Goal: Transaction & Acquisition: Book appointment/travel/reservation

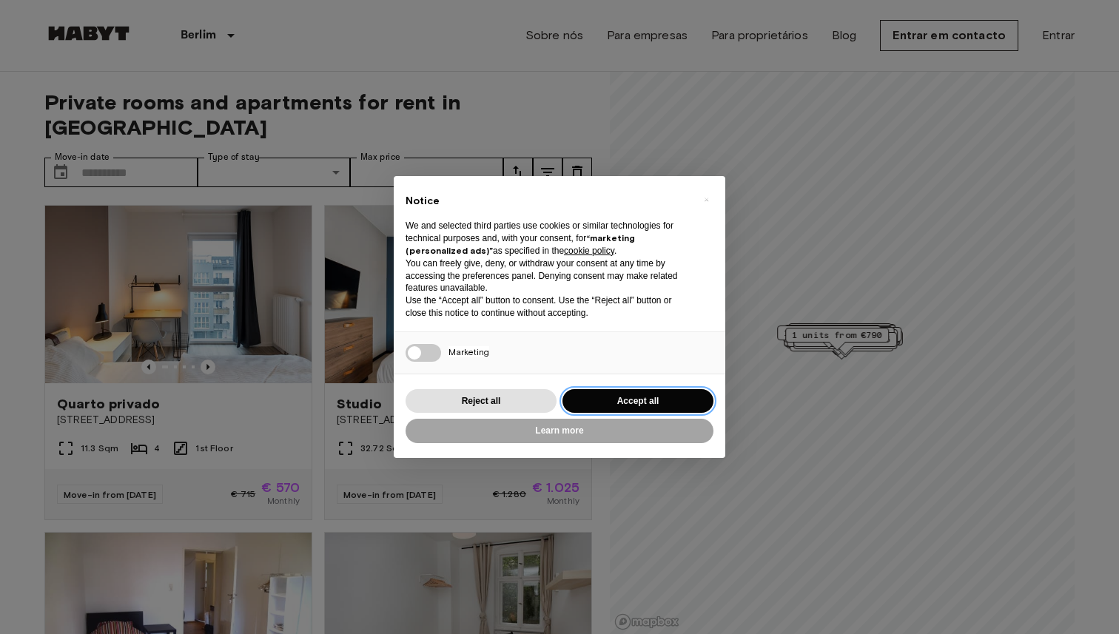
click at [656, 395] on button "Accept all" at bounding box center [637, 401] width 151 height 24
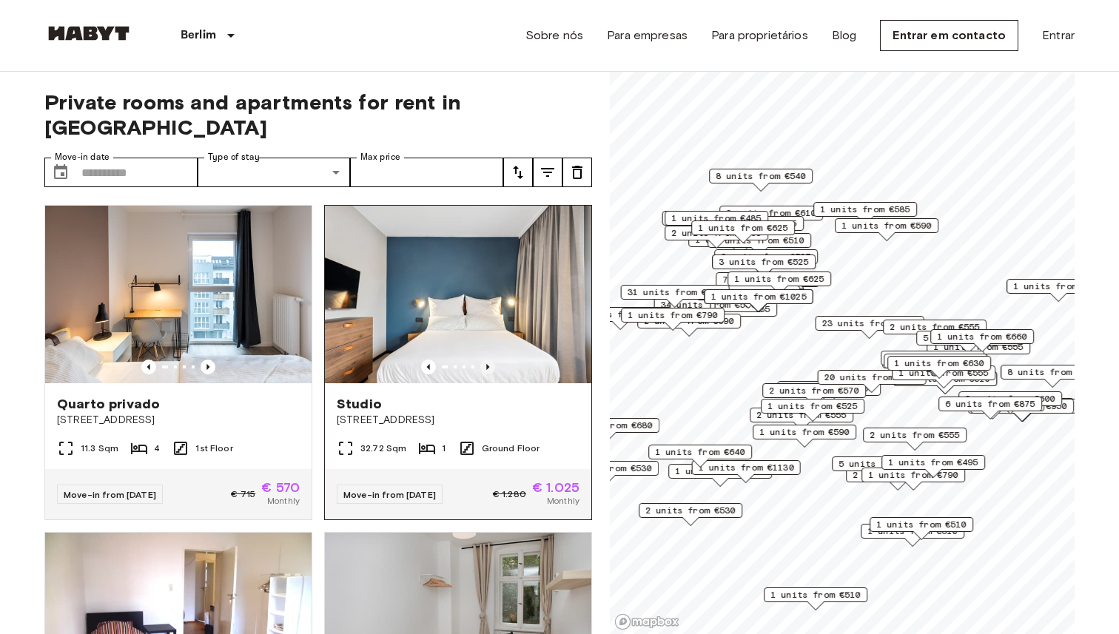
click at [494, 360] on icon "Previous image" at bounding box center [487, 367] width 15 height 15
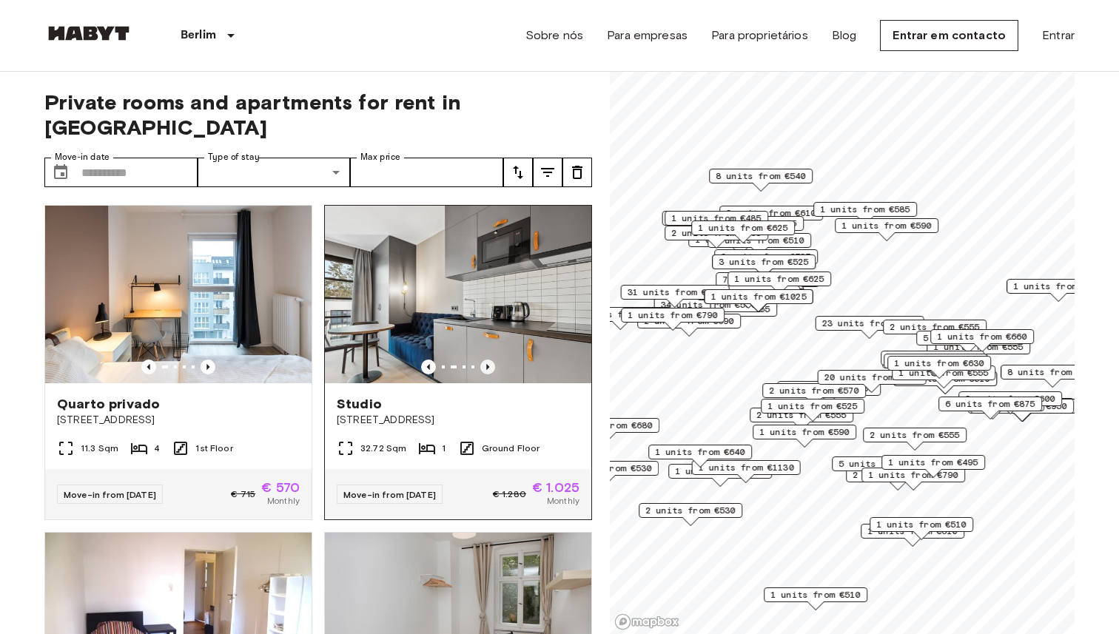
click at [494, 360] on icon "Previous image" at bounding box center [487, 367] width 15 height 15
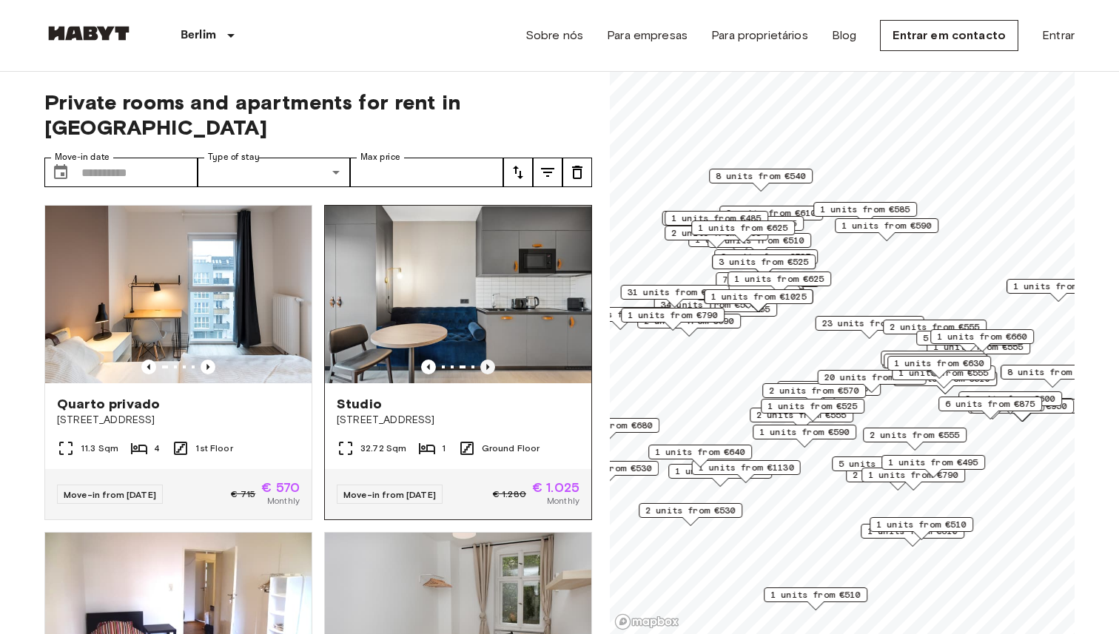
click at [494, 360] on icon "Previous image" at bounding box center [487, 367] width 15 height 15
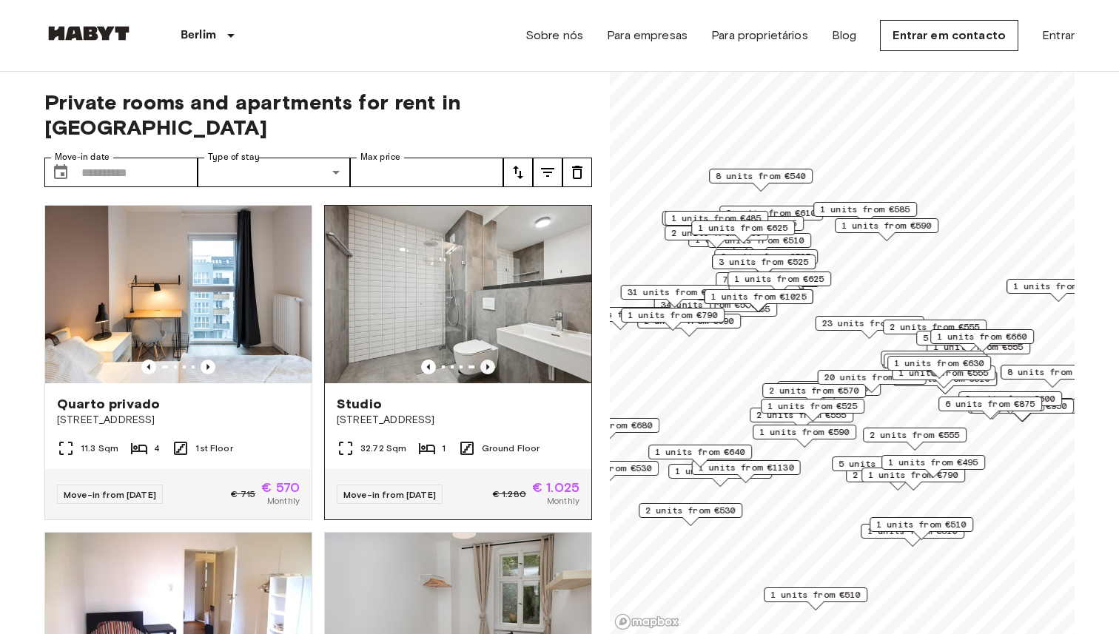
click at [494, 360] on icon "Previous image" at bounding box center [487, 367] width 15 height 15
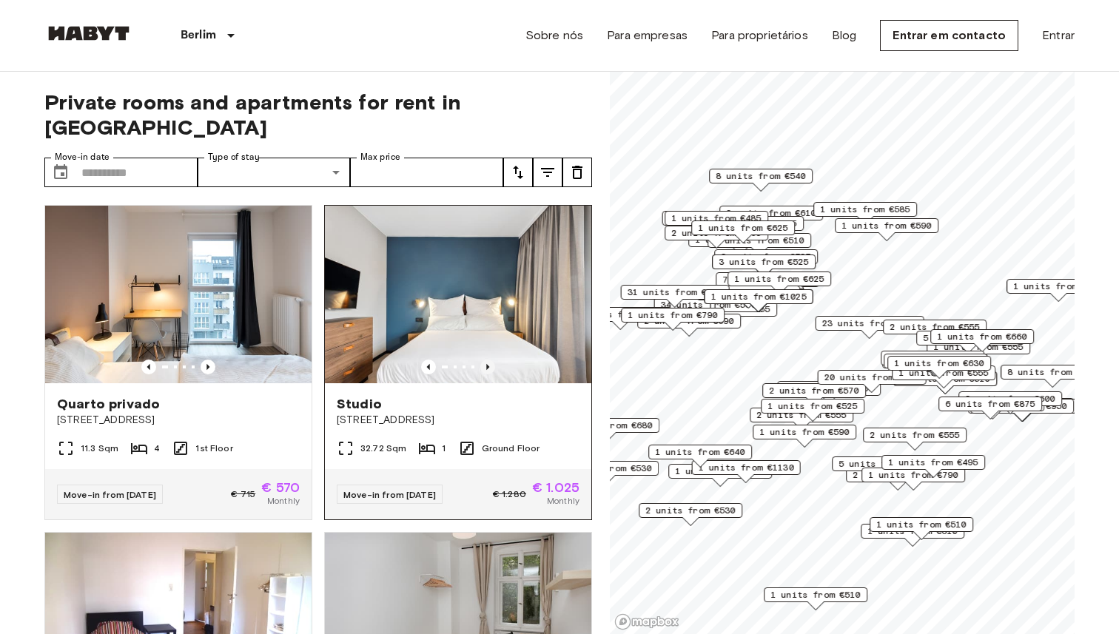
click at [488, 360] on icon "Previous image" at bounding box center [487, 367] width 15 height 15
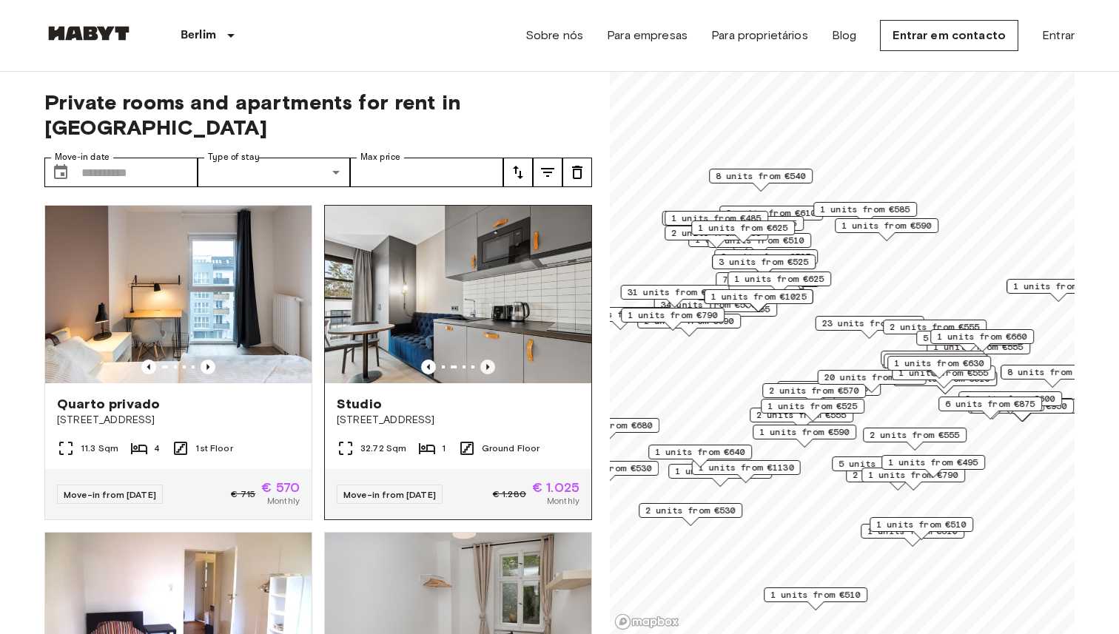
click at [488, 360] on icon "Previous image" at bounding box center [487, 367] width 15 height 15
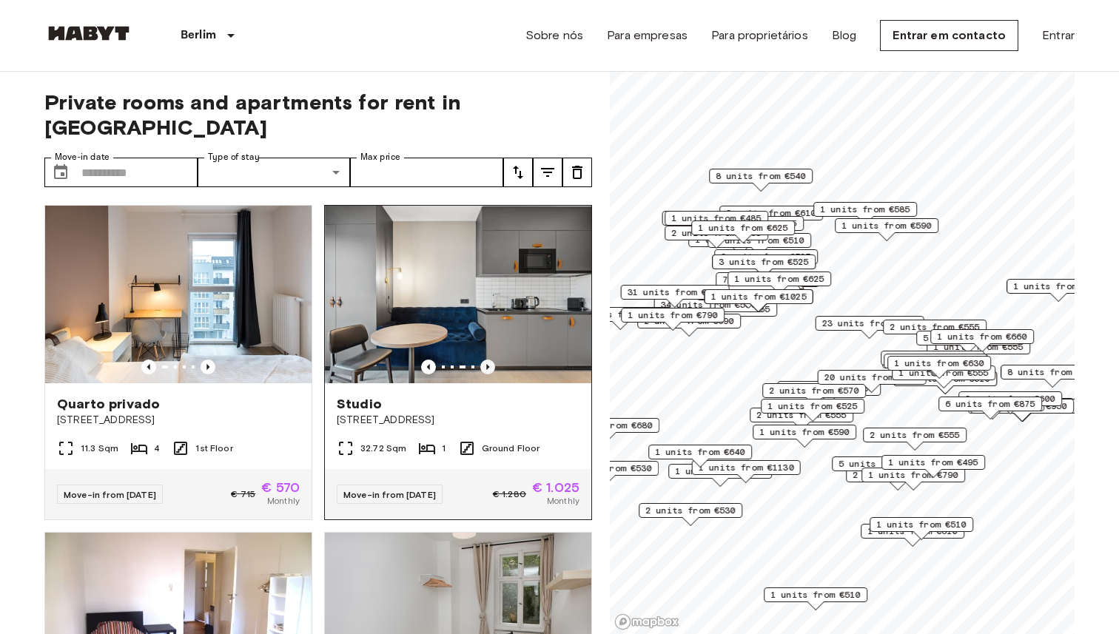
click at [488, 360] on icon "Previous image" at bounding box center [487, 367] width 15 height 15
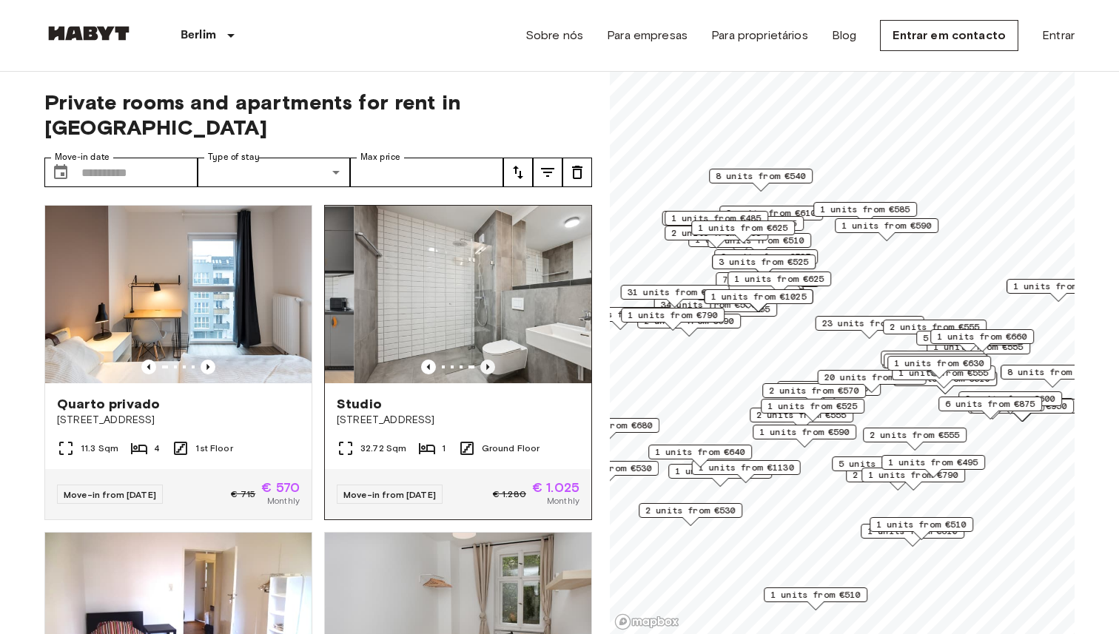
click at [488, 360] on icon "Previous image" at bounding box center [487, 367] width 15 height 15
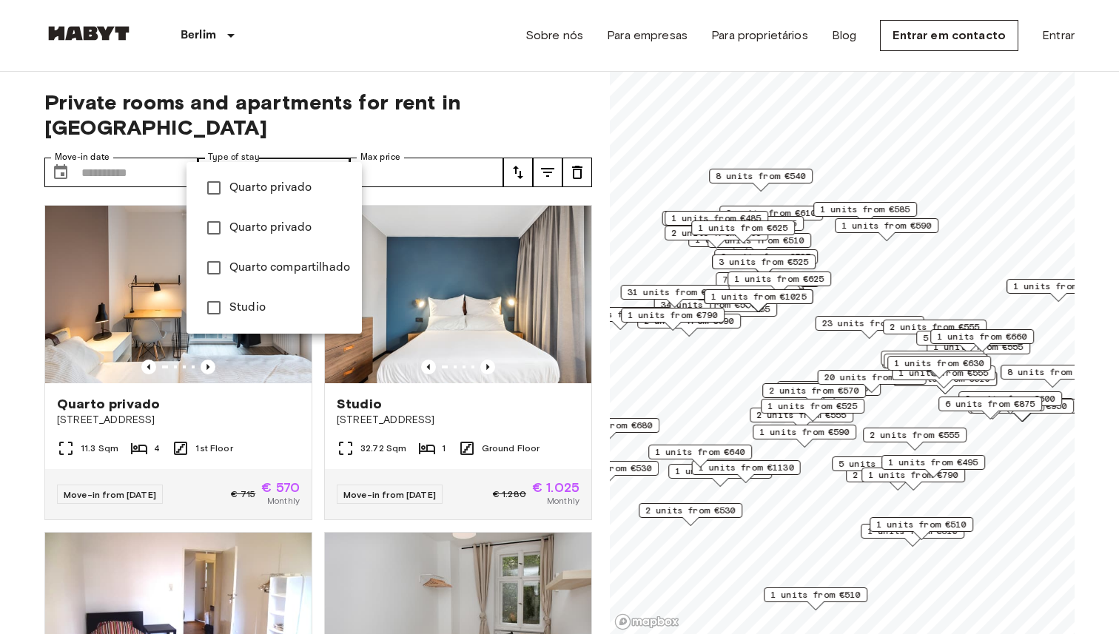
type input "******"
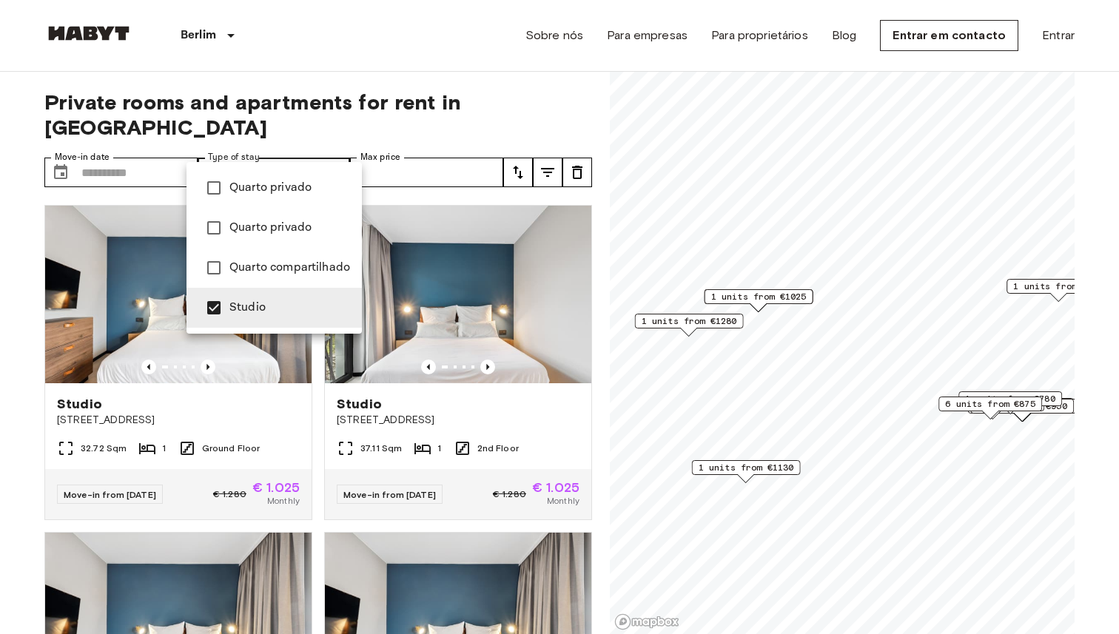
click at [565, 413] on div at bounding box center [559, 317] width 1119 height 634
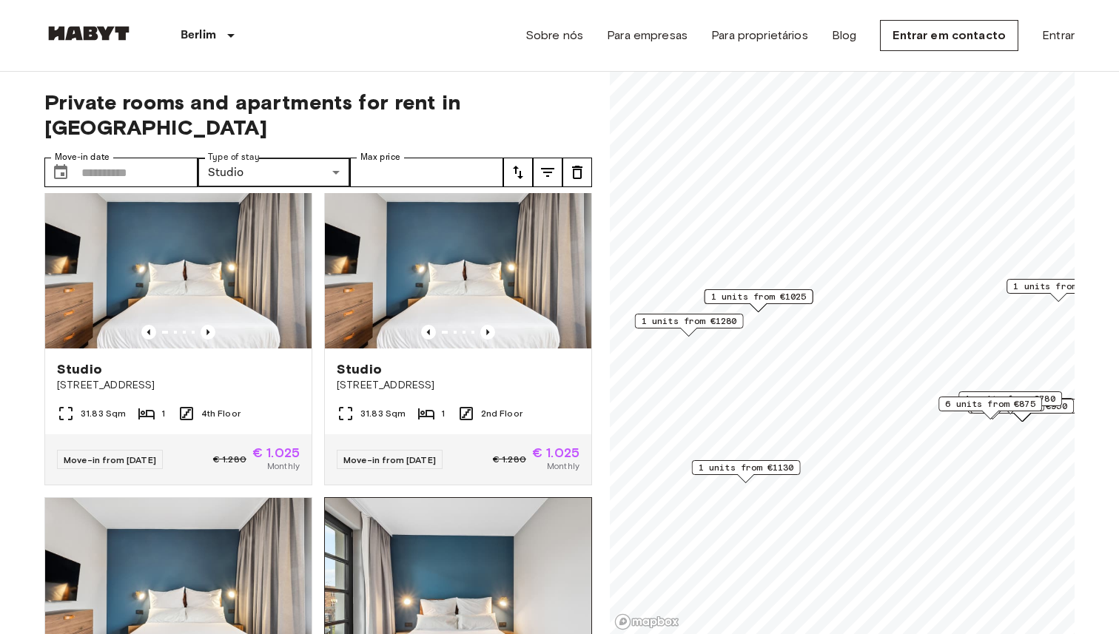
scroll to position [320, 0]
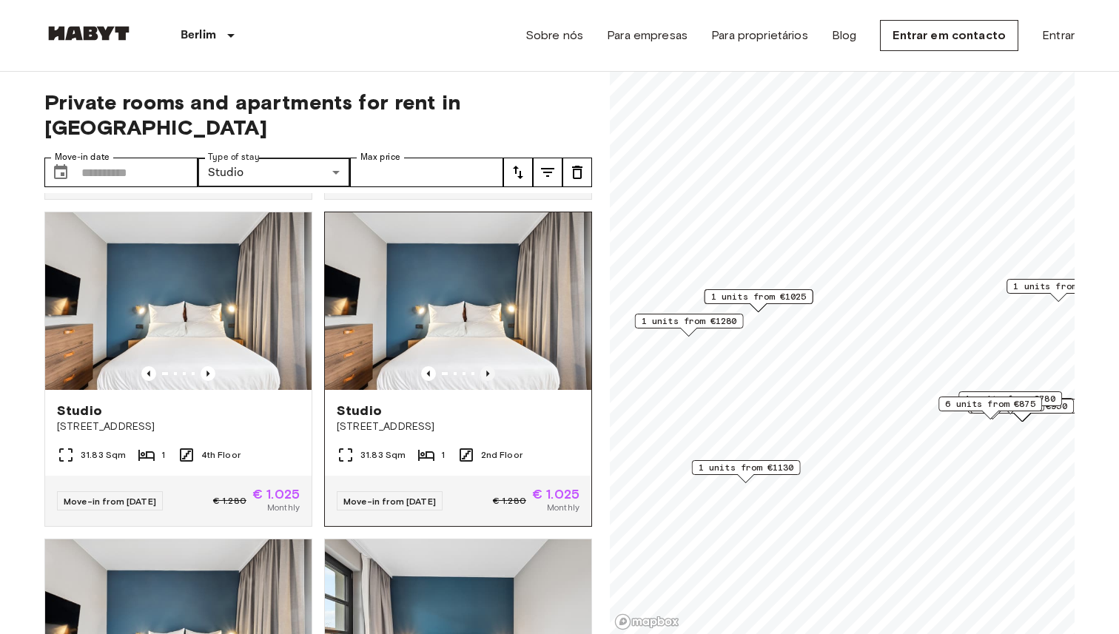
click at [490, 366] on icon "Previous image" at bounding box center [487, 373] width 15 height 15
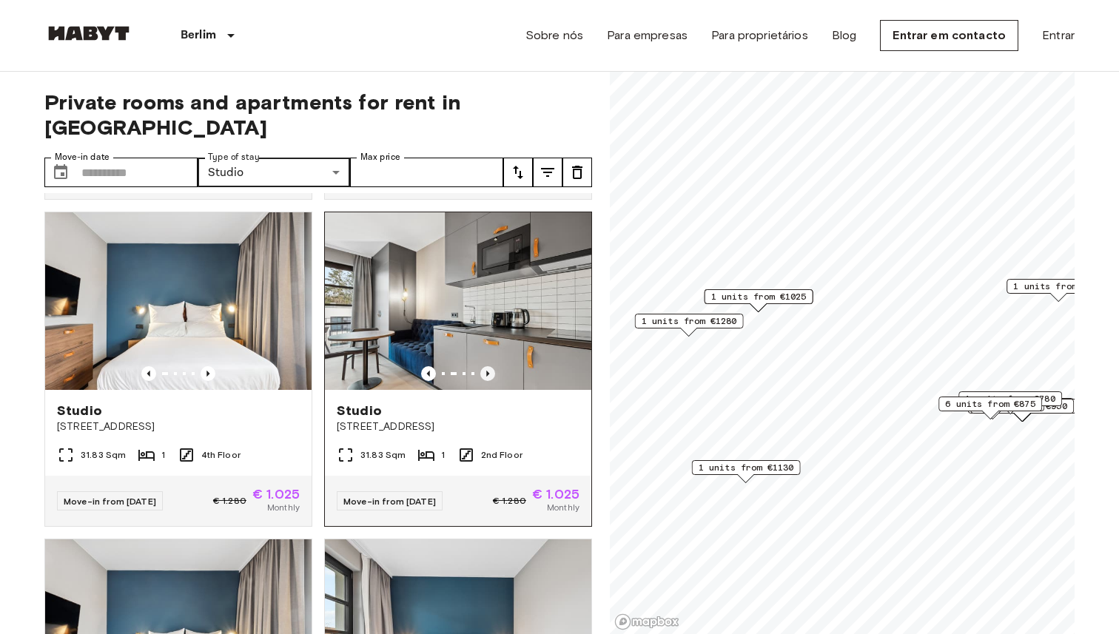
click at [490, 366] on icon "Previous image" at bounding box center [487, 373] width 15 height 15
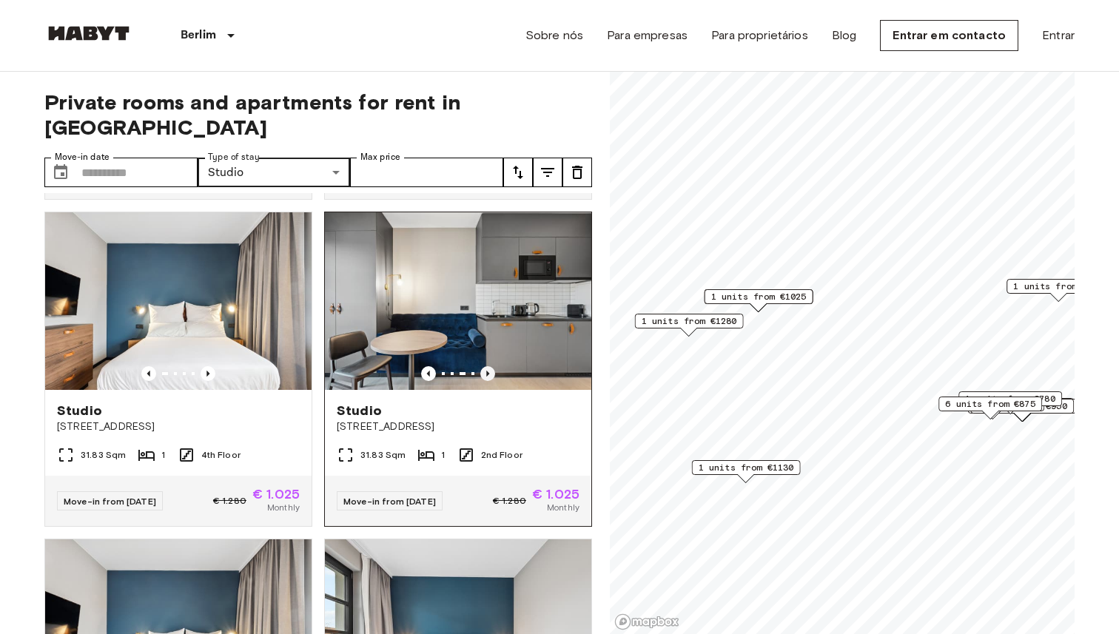
click at [490, 366] on icon "Previous image" at bounding box center [487, 373] width 15 height 15
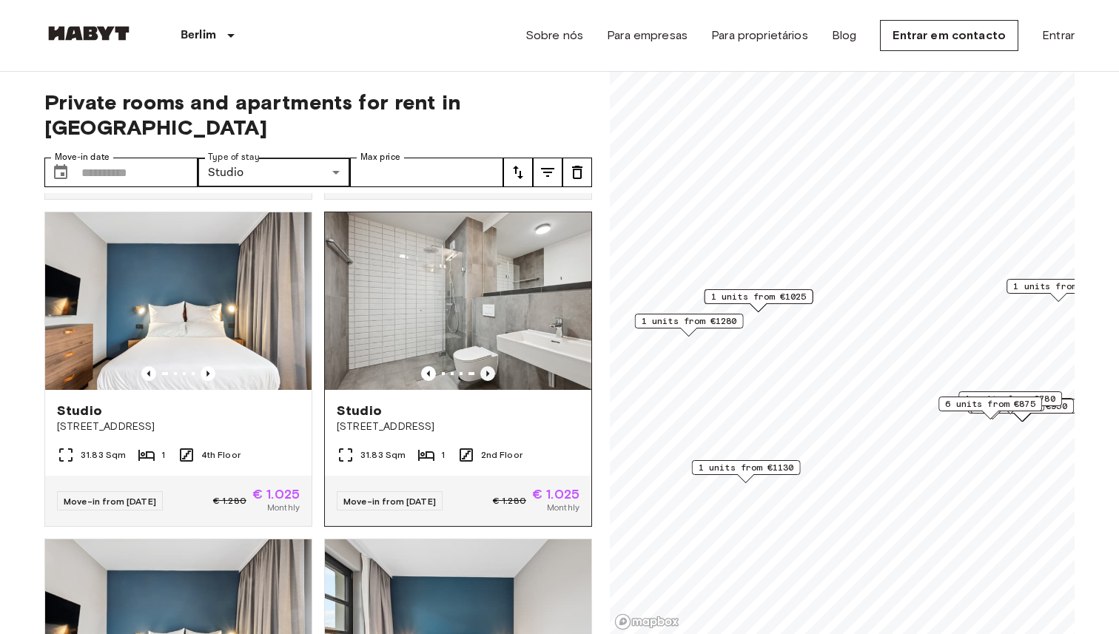
click at [490, 366] on icon "Previous image" at bounding box center [487, 373] width 15 height 15
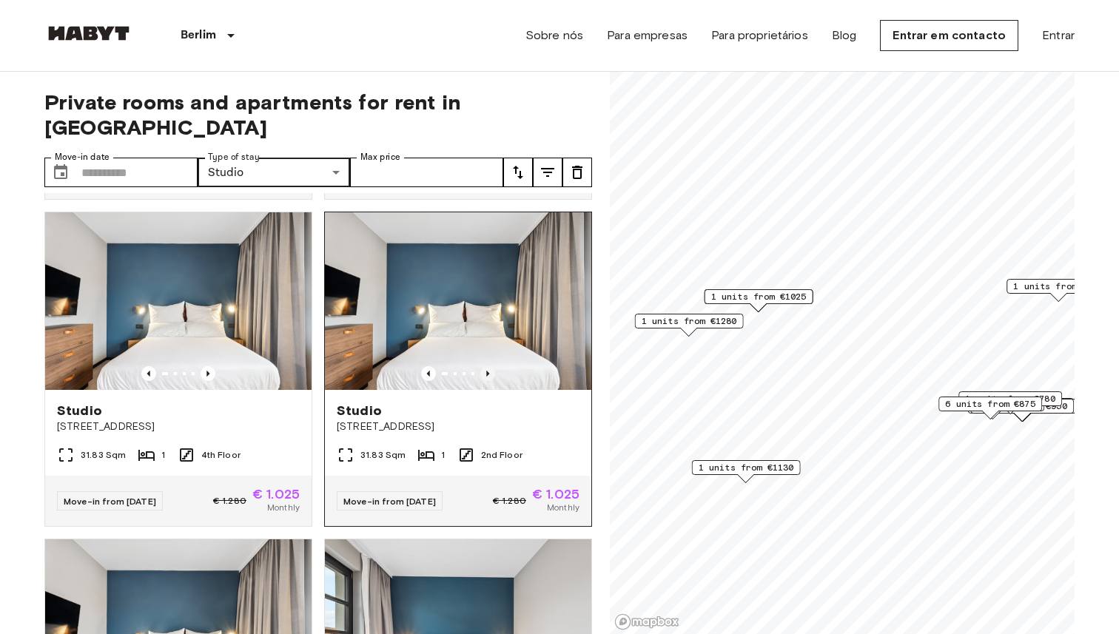
click at [490, 366] on icon "Previous image" at bounding box center [487, 373] width 15 height 15
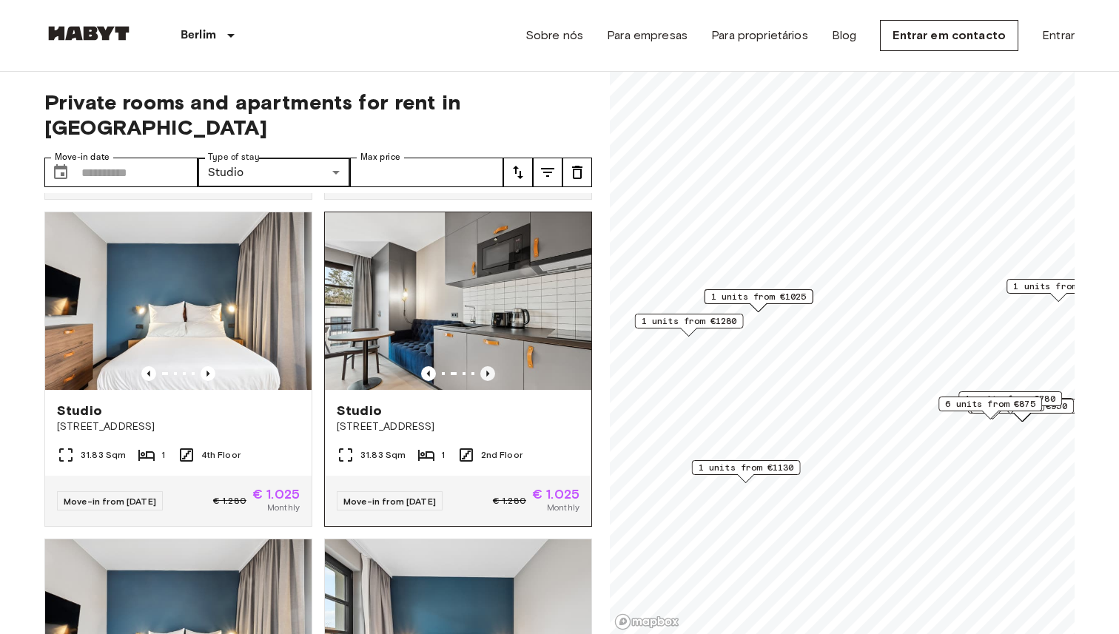
click at [490, 366] on icon "Previous image" at bounding box center [487, 373] width 15 height 15
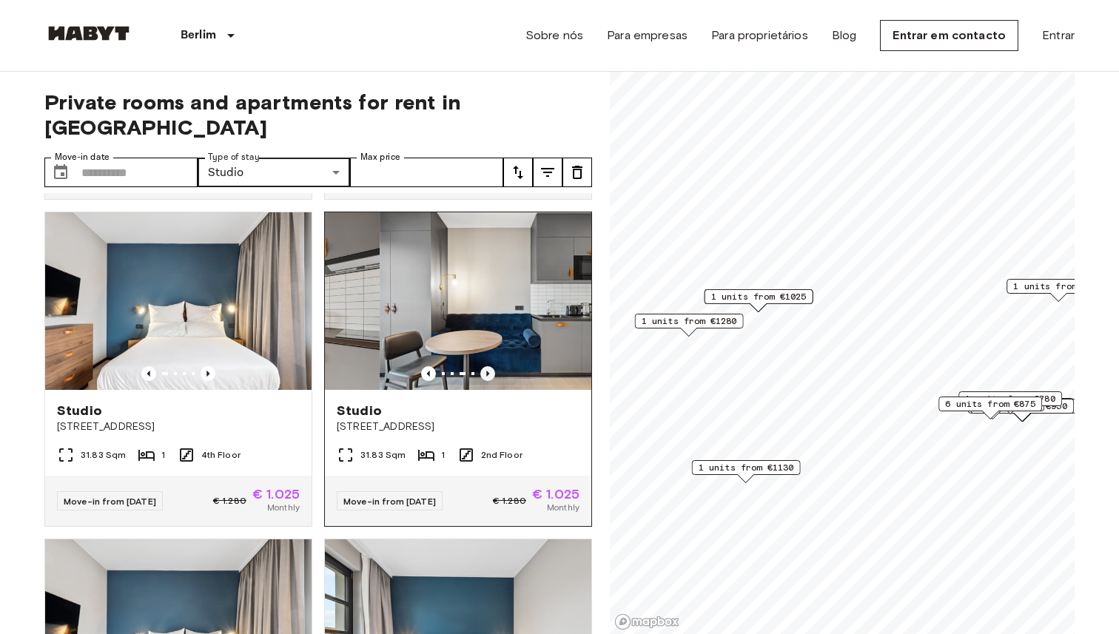
click at [490, 366] on icon "Previous image" at bounding box center [487, 373] width 15 height 15
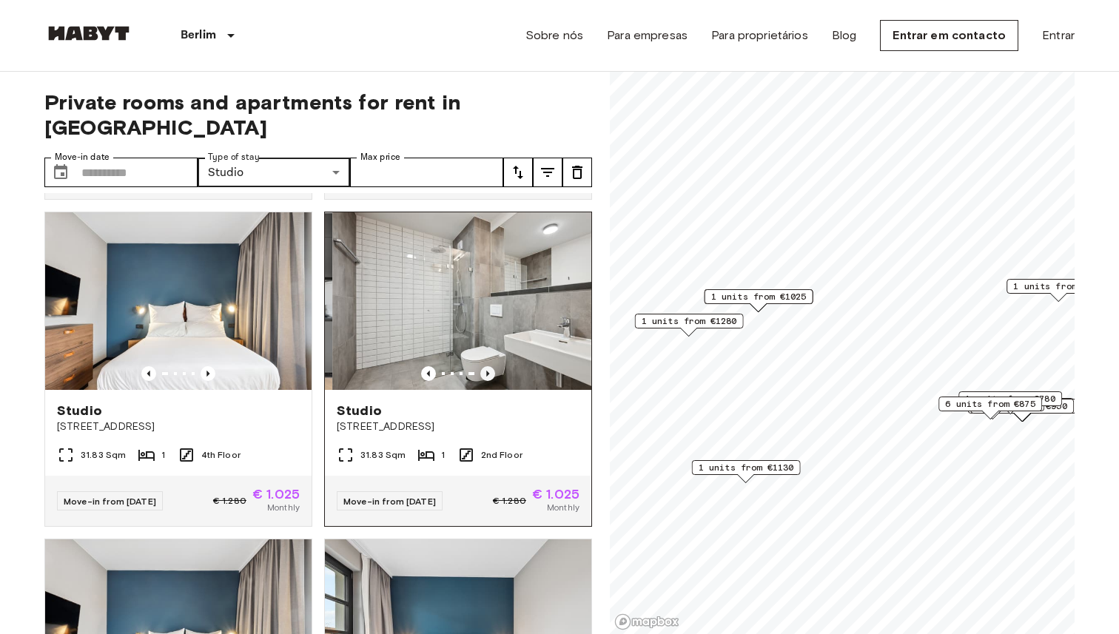
click at [490, 366] on icon "Previous image" at bounding box center [487, 373] width 15 height 15
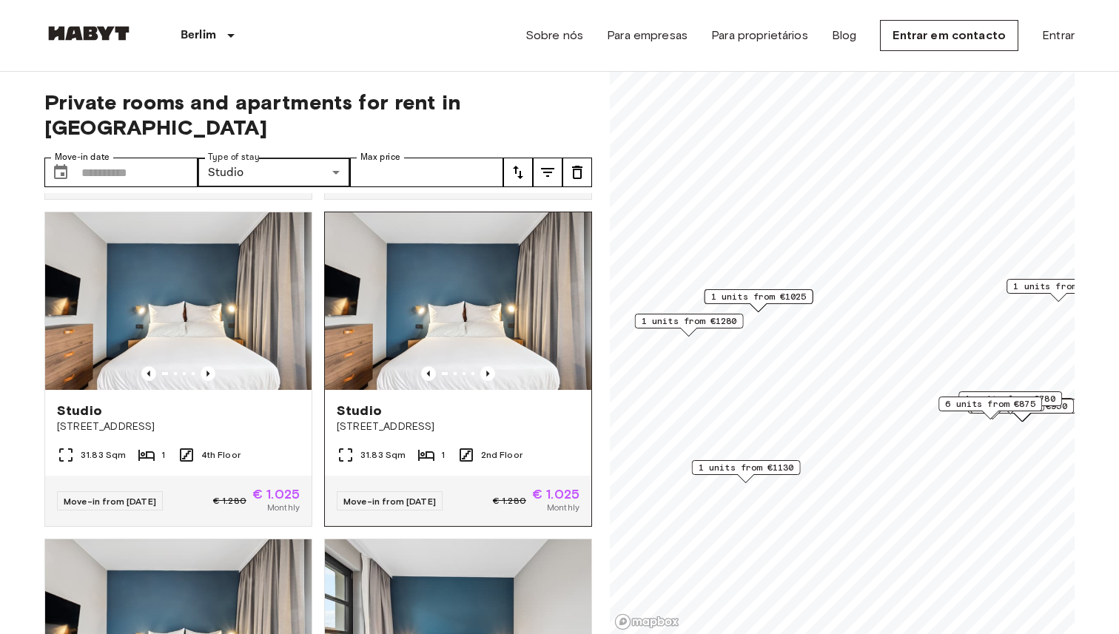
click at [443, 315] on img at bounding box center [458, 301] width 266 height 178
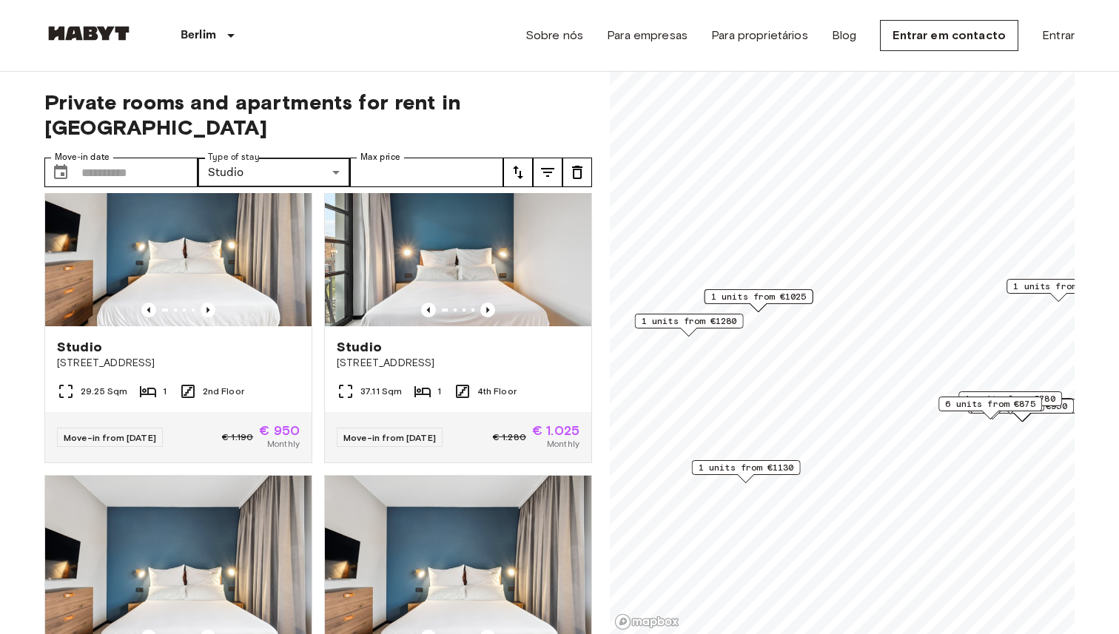
scroll to position [708, 0]
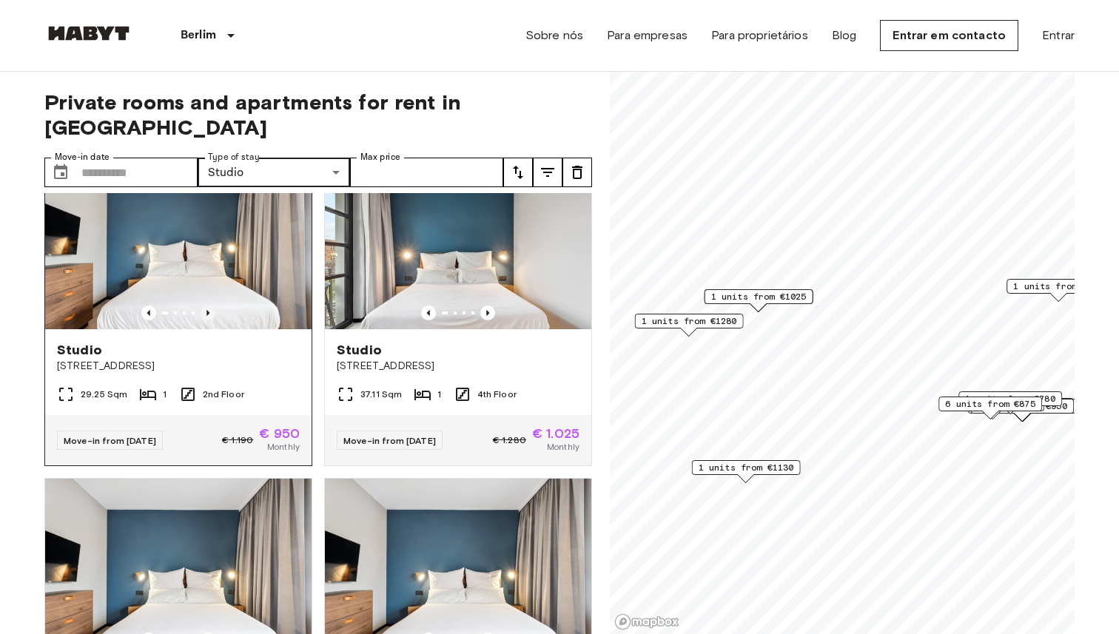
click at [206, 306] on icon "Previous image" at bounding box center [208, 313] width 15 height 15
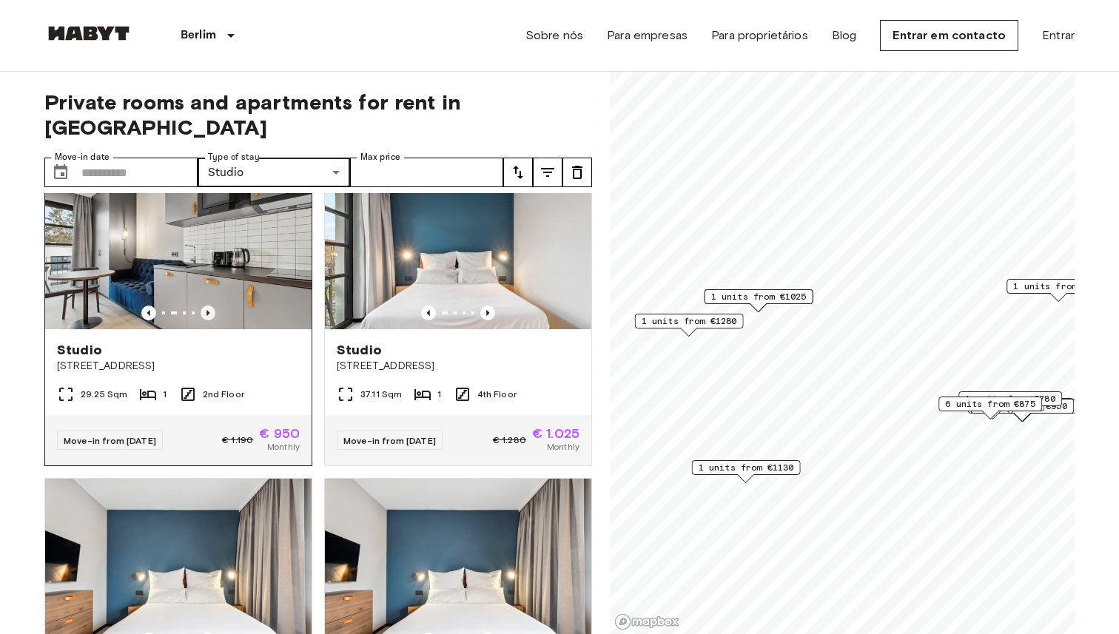
click at [206, 306] on icon "Previous image" at bounding box center [208, 313] width 15 height 15
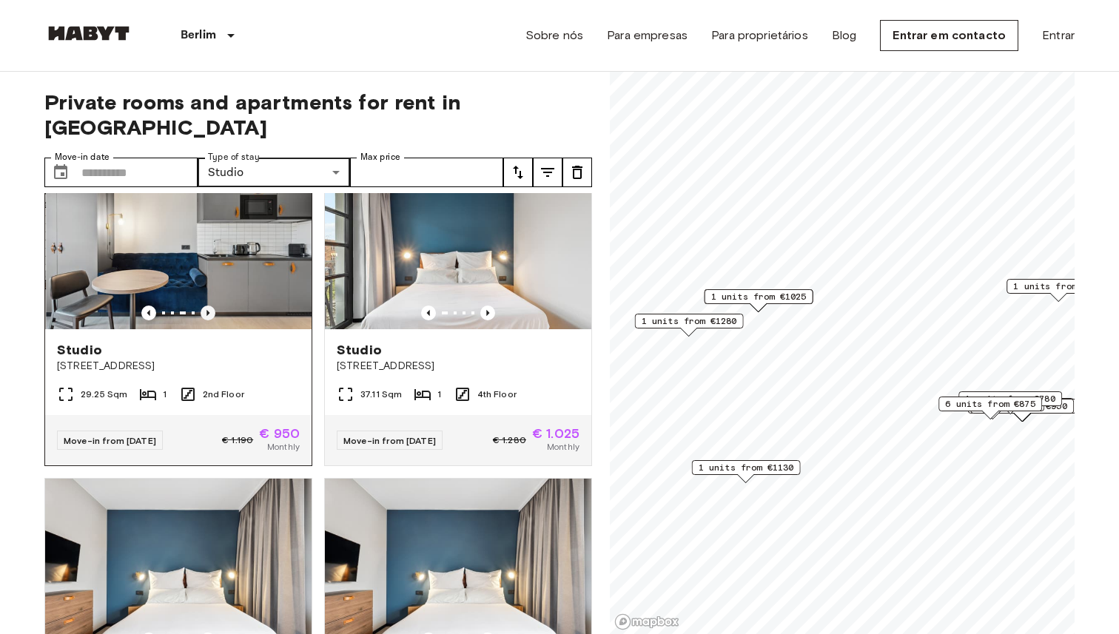
click at [206, 306] on icon "Previous image" at bounding box center [208, 313] width 15 height 15
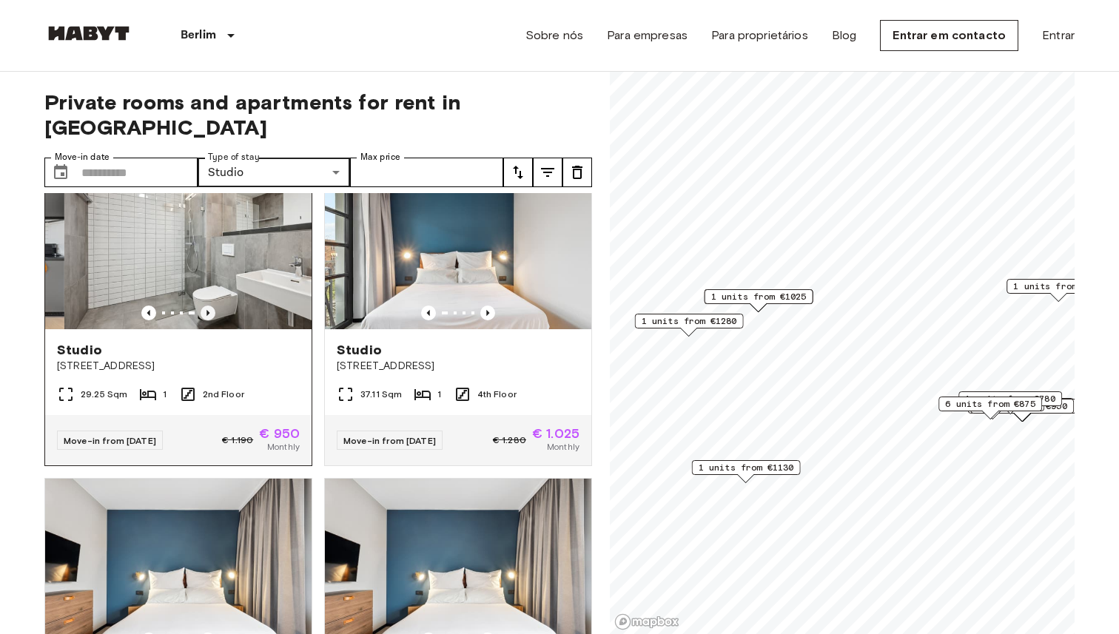
click at [206, 306] on icon "Previous image" at bounding box center [208, 313] width 15 height 15
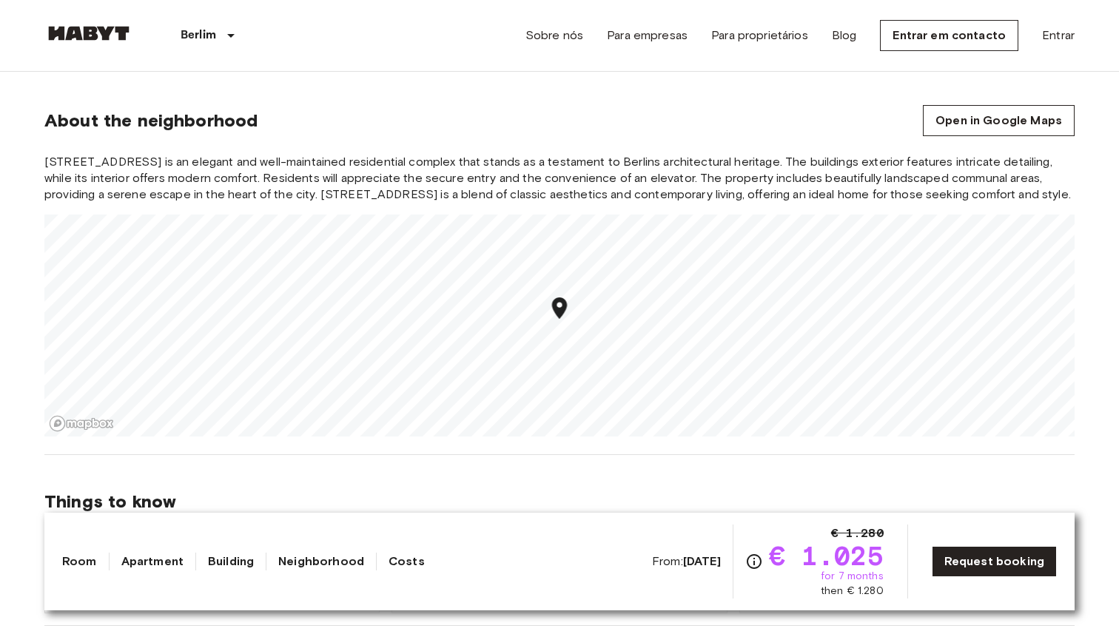
scroll to position [1219, 0]
